Goal: Information Seeking & Learning: Understand process/instructions

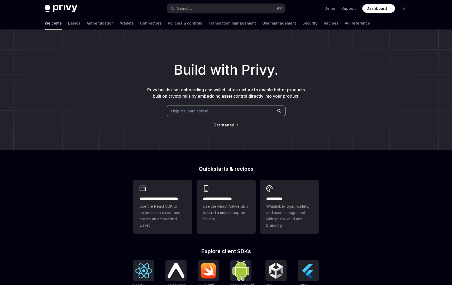
type textarea "*"
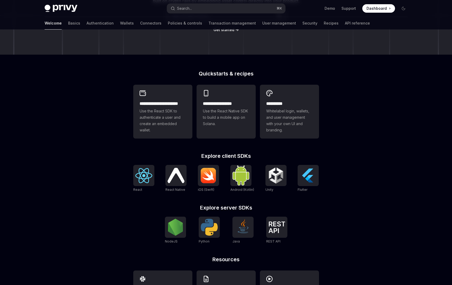
scroll to position [96, 0]
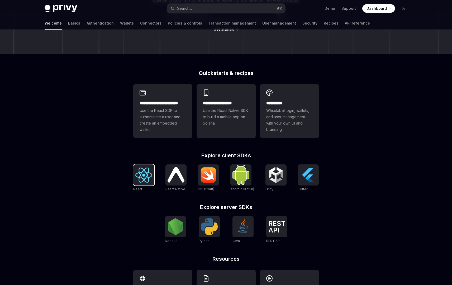
click at [144, 183] on div at bounding box center [143, 174] width 21 height 21
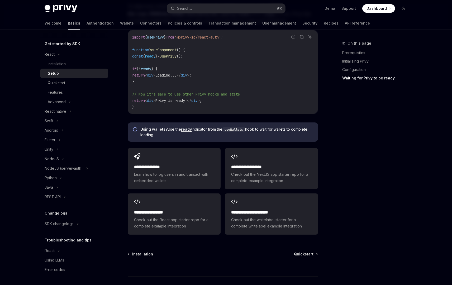
scroll to position [584, 0]
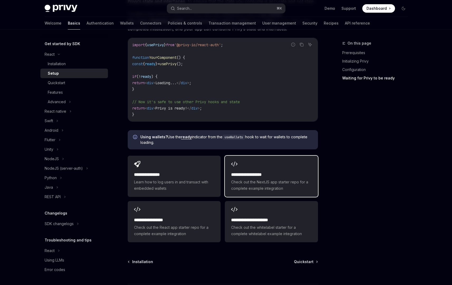
click at [255, 180] on span "Check out the NextJS app starter repo for a complete example integration" at bounding box center [271, 185] width 80 height 13
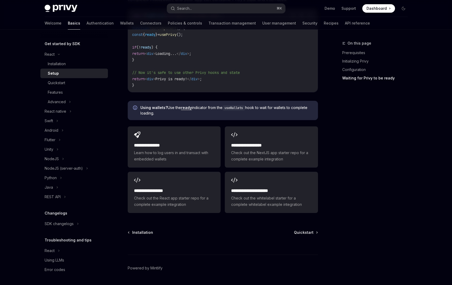
scroll to position [611, 0]
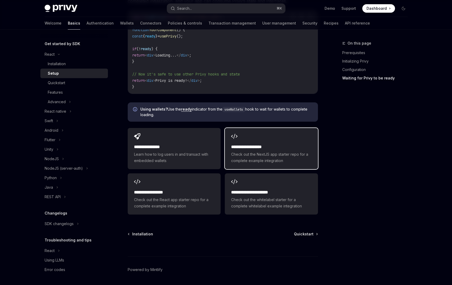
click at [254, 157] on span "Check out the NextJS app starter repo for a complete example integration" at bounding box center [271, 157] width 80 height 13
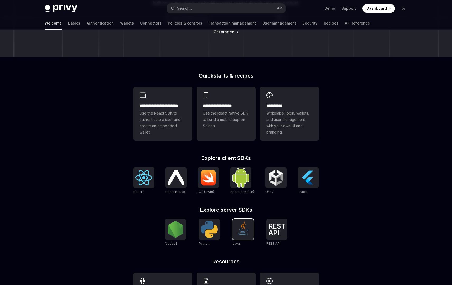
scroll to position [85, 0]
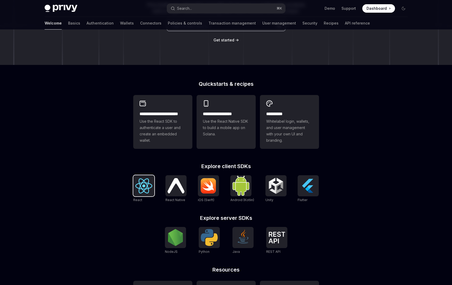
click at [140, 190] on img at bounding box center [143, 185] width 17 height 15
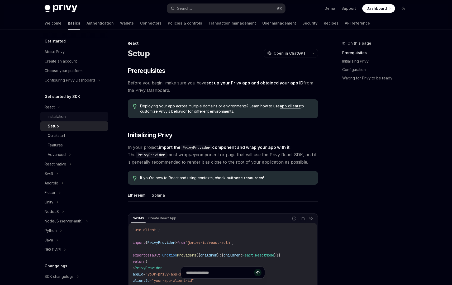
click at [49, 119] on div "Installation" at bounding box center [57, 117] width 18 height 6
type textarea "*"
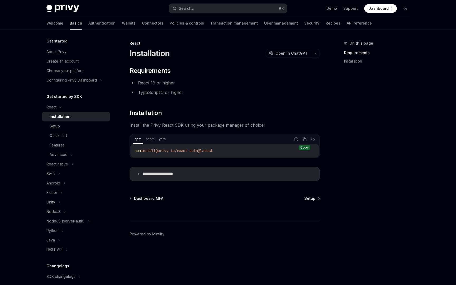
click at [305, 139] on icon "Copy the contents from the code block" at bounding box center [305, 139] width 4 height 4
